Goal: Task Accomplishment & Management: Manage account settings

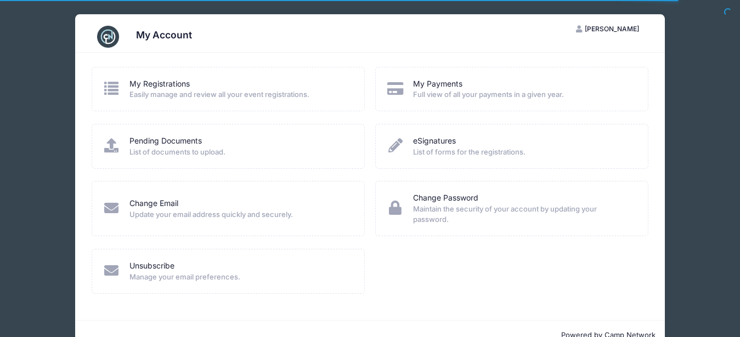
click at [173, 88] on link "My Registrations" at bounding box center [159, 84] width 60 height 12
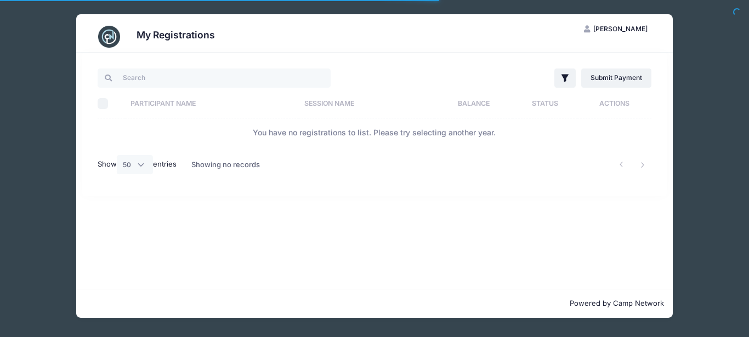
select select "50"
click at [201, 83] on input "search" at bounding box center [214, 78] width 233 height 19
type input "L"
click at [150, 77] on input "L" at bounding box center [214, 78] width 233 height 19
drag, startPoint x: 134, startPoint y: 78, endPoint x: 112, endPoint y: 80, distance: 22.1
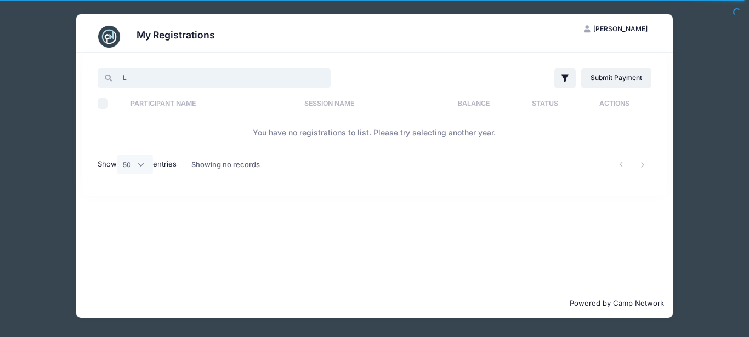
click at [112, 80] on input "L" at bounding box center [214, 78] width 233 height 19
click at [749, 165] on div "My Registrations LP Liba Polansky My Account Logout L Filter Filter Options Sho…" at bounding box center [374, 168] width 749 height 337
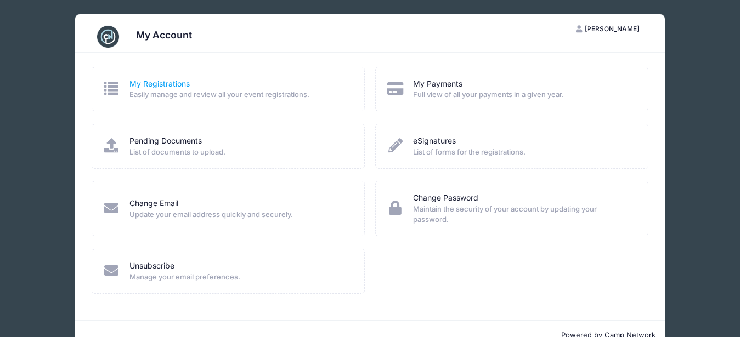
click at [177, 83] on link "My Registrations" at bounding box center [159, 84] width 60 height 12
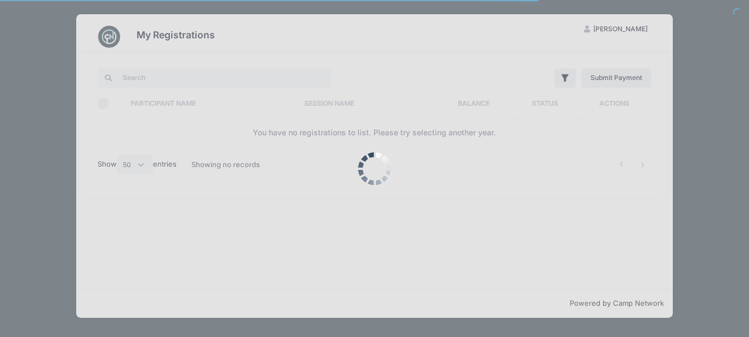
select select "50"
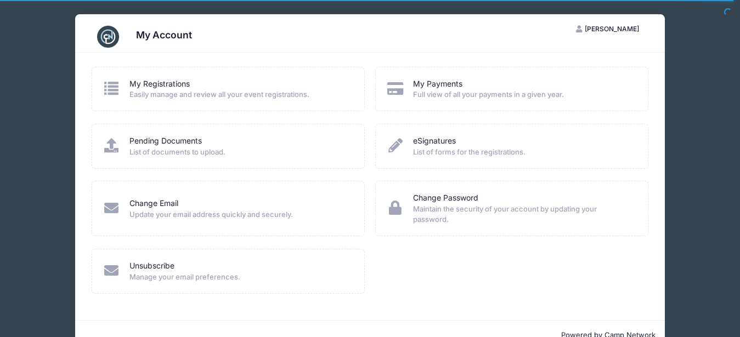
click at [175, 100] on div "My Registrations Easily manage and review all your event registrations." at bounding box center [228, 89] width 273 height 44
click at [175, 97] on span "Easily manage and review all your event registrations." at bounding box center [239, 94] width 221 height 11
click at [176, 82] on link "My Registrations" at bounding box center [159, 84] width 60 height 12
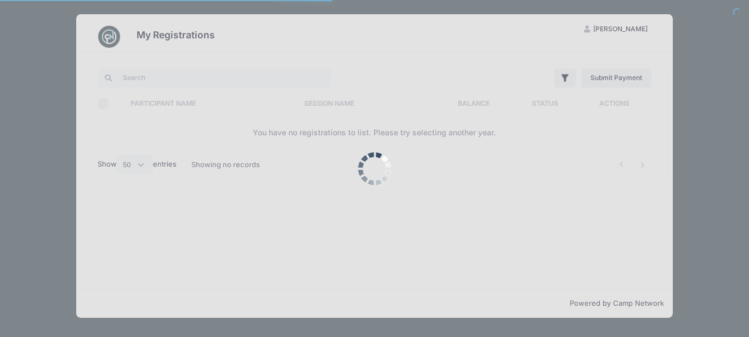
select select "50"
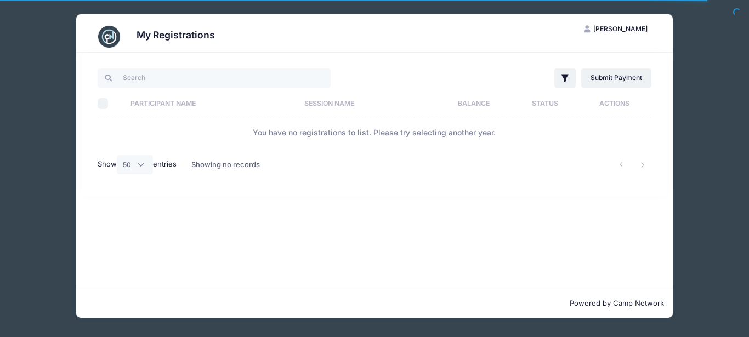
click at [188, 145] on td "You have no registrations to list. Please try selecting another year." at bounding box center [375, 133] width 554 height 29
click at [226, 165] on div "Showing no records" at bounding box center [225, 165] width 69 height 25
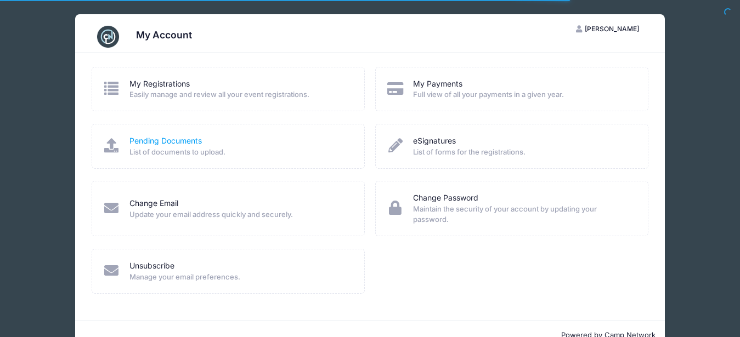
click at [183, 141] on link "Pending Documents" at bounding box center [165, 142] width 72 height 12
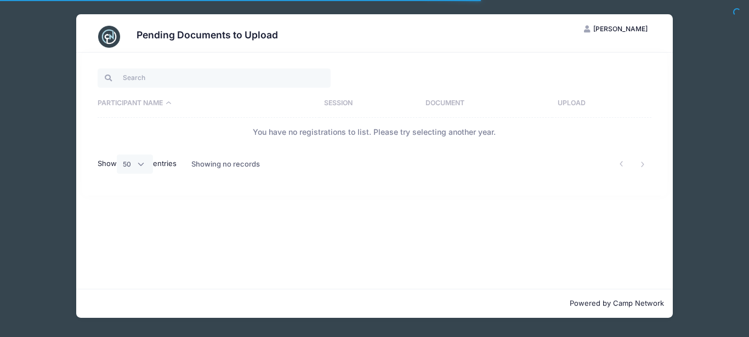
select select "50"
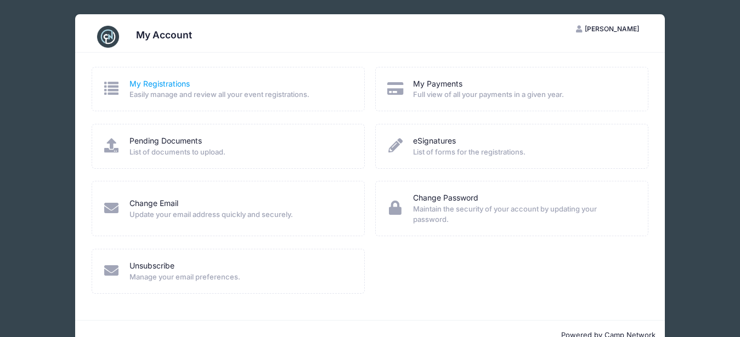
click at [170, 83] on link "My Registrations" at bounding box center [159, 84] width 60 height 12
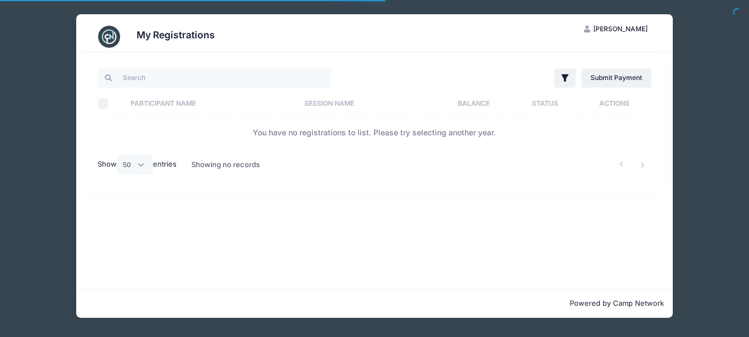
select select "50"
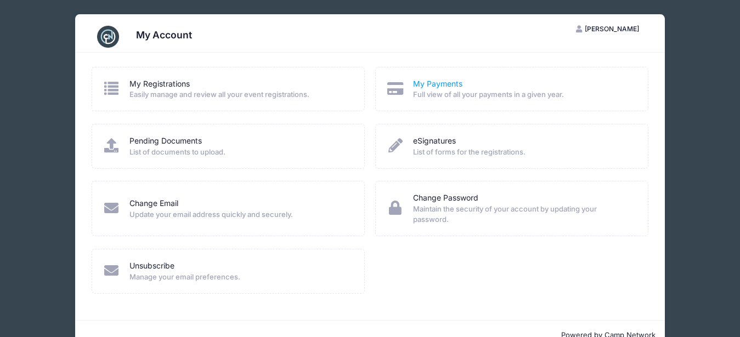
click at [441, 87] on link "My Payments" at bounding box center [437, 84] width 49 height 12
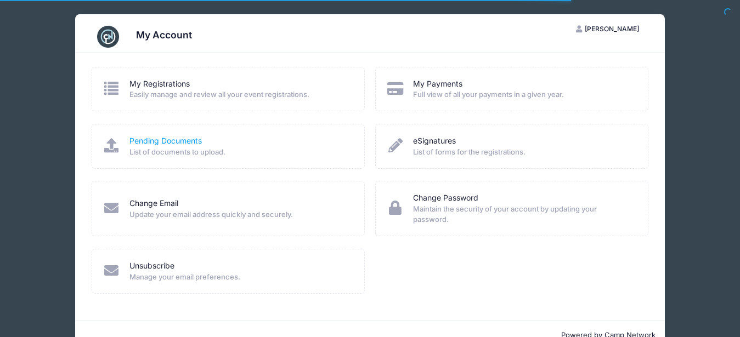
click at [188, 144] on link "Pending Documents" at bounding box center [165, 142] width 72 height 12
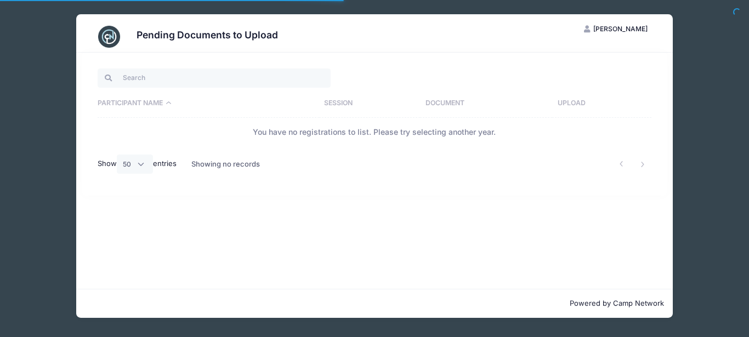
select select "50"
click at [443, 101] on th "Document" at bounding box center [486, 103] width 132 height 29
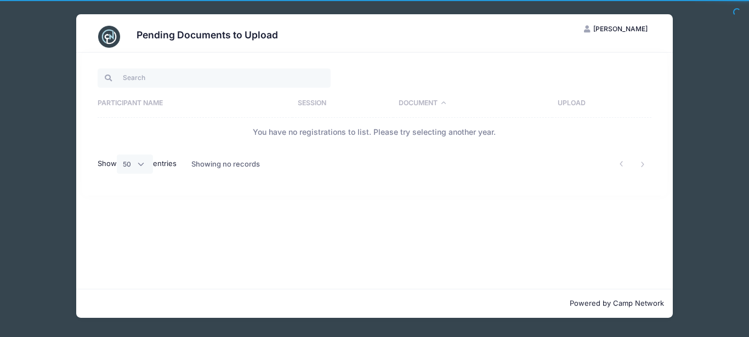
click at [447, 102] on th "Document" at bounding box center [472, 103] width 159 height 29
click at [295, 101] on th "Session" at bounding box center [342, 103] width 101 height 29
click at [149, 104] on th "Participant Name" at bounding box center [195, 103] width 195 height 29
click at [356, 104] on th "Session" at bounding box center [369, 103] width 101 height 29
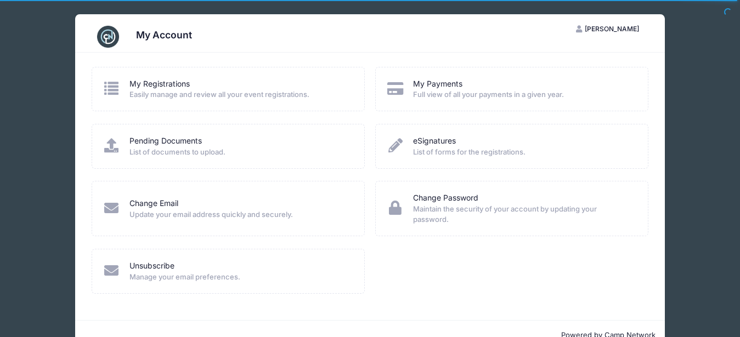
click at [630, 27] on span "[PERSON_NAME]" at bounding box center [612, 29] width 54 height 8
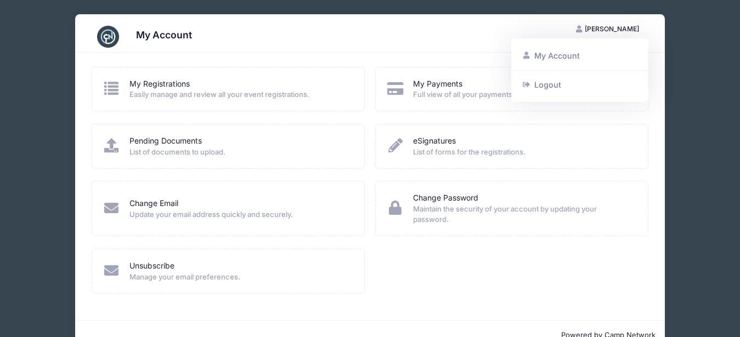
click at [248, 26] on div "My Account" at bounding box center [370, 36] width 557 height 31
click at [163, 207] on link "Change Email" at bounding box center [153, 204] width 49 height 12
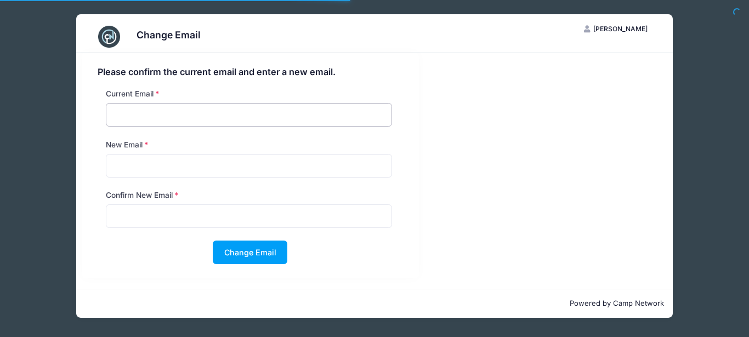
click at [167, 107] on input "email" at bounding box center [249, 115] width 286 height 24
type input "a"
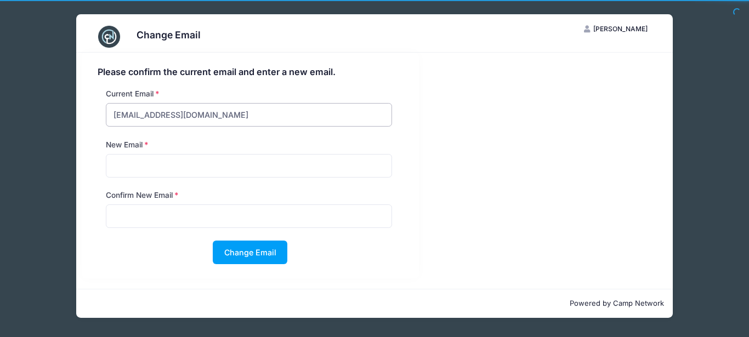
drag, startPoint x: 207, startPoint y: 115, endPoint x: 110, endPoint y: 115, distance: 96.6
click at [110, 115] on input "[EMAIL_ADDRESS][DOMAIN_NAME]" at bounding box center [249, 115] width 286 height 24
type input "[EMAIL_ADDRESS][DOMAIN_NAME]"
click at [138, 165] on input "email" at bounding box center [249, 166] width 286 height 24
paste input "[EMAIL_ADDRESS][DOMAIN_NAME]"
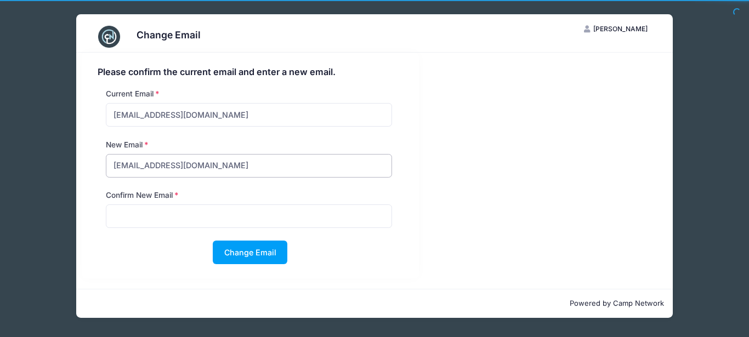
type input "[EMAIL_ADDRESS][DOMAIN_NAME]"
paste input "Aripolansky1@gmail.com"
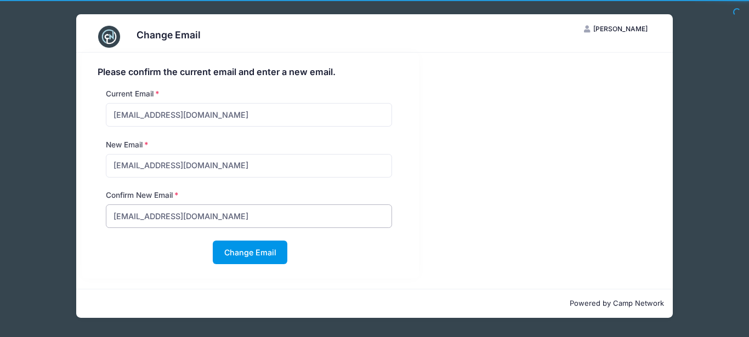
type input "Aripolansky1@gmail.com"
click at [250, 249] on button "Change Email" at bounding box center [250, 253] width 75 height 24
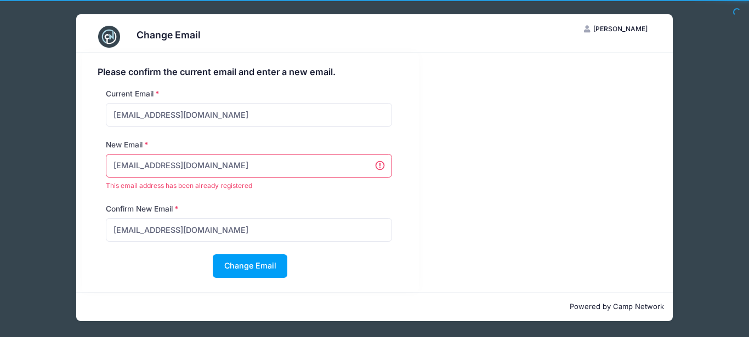
drag, startPoint x: 212, startPoint y: 168, endPoint x: 86, endPoint y: 172, distance: 126.2
click at [106, 172] on input "Aripolansky1@gmail.com" at bounding box center [249, 166] width 286 height 24
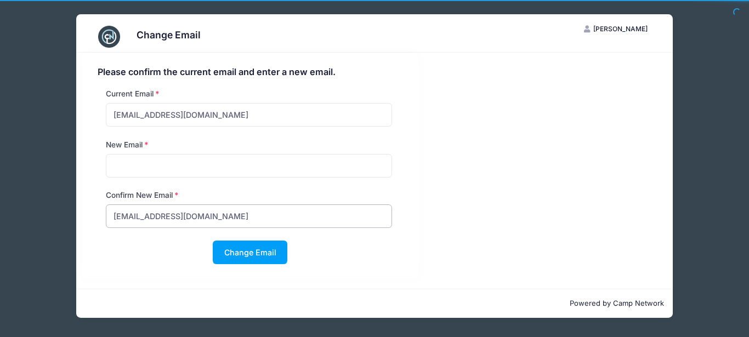
drag, startPoint x: 212, startPoint y: 217, endPoint x: 85, endPoint y: 221, distance: 126.8
click at [106, 221] on input "Aripolansky1@gmail.com" at bounding box center [249, 217] width 286 height 24
click at [355, 242] on div "Change Email" at bounding box center [251, 253] width 306 height 24
click at [325, 147] on div "New Email" at bounding box center [248, 158] width 297 height 38
drag, startPoint x: 235, startPoint y: 110, endPoint x: 48, endPoint y: 133, distance: 188.5
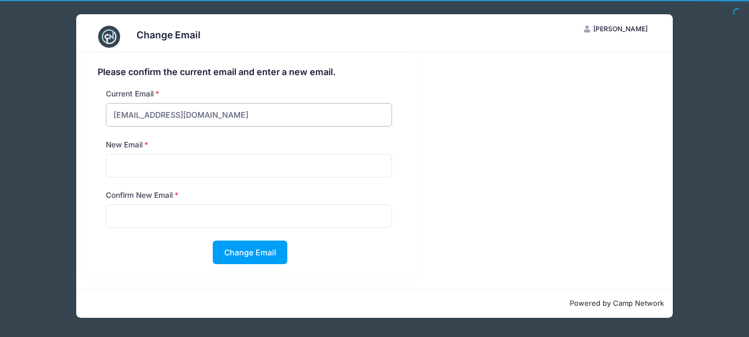
click at [106, 127] on input "Aripolansky1@gmail.com" at bounding box center [249, 115] width 286 height 24
click at [683, 142] on div "Change Email LP Liba Polansky My Account Logout Please confirm the current emai…" at bounding box center [374, 166] width 717 height 332
click at [45, 72] on div "Change Email LP Liba Polansky My Account Logout Please confirm the current emai…" at bounding box center [374, 166] width 717 height 332
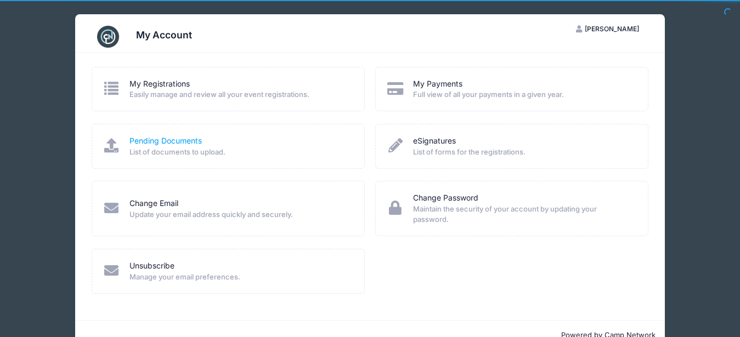
click at [162, 142] on link "Pending Documents" at bounding box center [165, 142] width 72 height 12
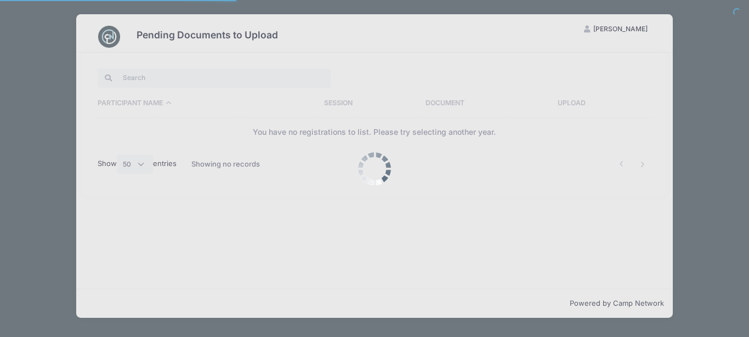
select select "50"
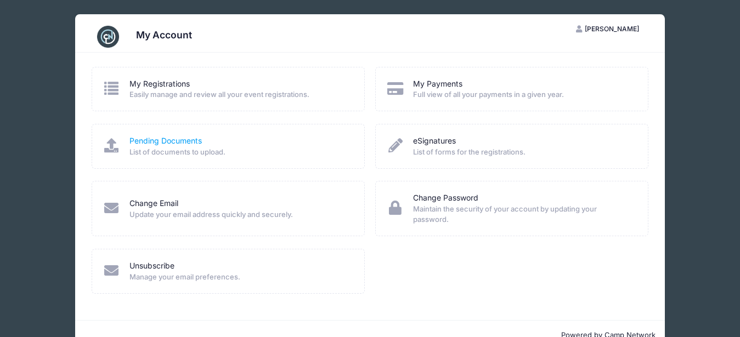
click at [180, 143] on link "Pending Documents" at bounding box center [165, 142] width 72 height 12
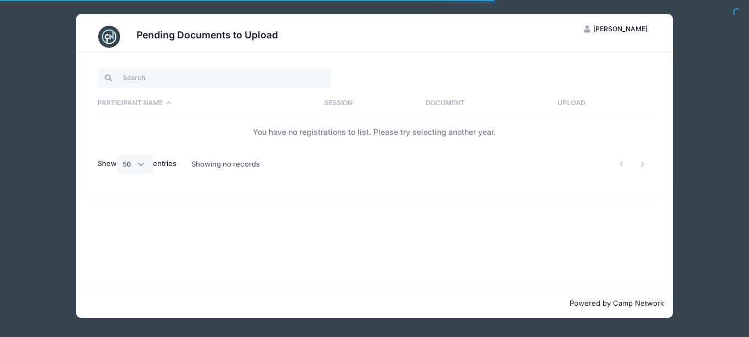
select select "50"
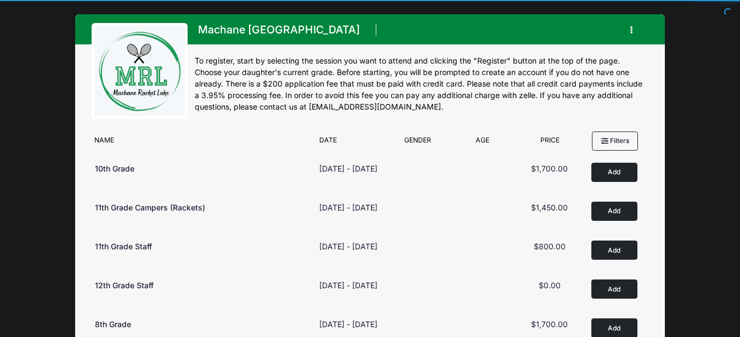
click at [469, 20] on div "Machane [GEOGRAPHIC_DATA] Register My Account Logout" at bounding box center [422, 31] width 454 height 23
click at [473, 28] on div "Machane [GEOGRAPHIC_DATA] Register My Account Logout" at bounding box center [422, 31] width 454 height 23
